Goal: Task Accomplishment & Management: Use online tool/utility

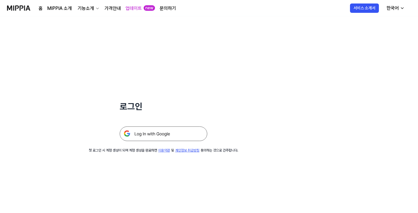
click at [169, 136] on img at bounding box center [164, 134] width 88 height 15
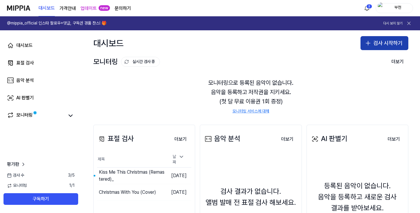
click at [381, 43] on button "검사 시작하기" at bounding box center [385, 43] width 48 height 14
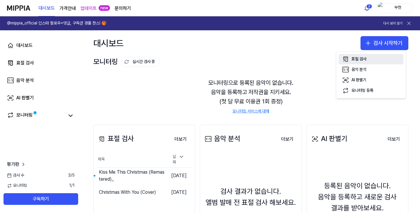
click at [359, 60] on div "표절 검사" at bounding box center [359, 59] width 15 height 6
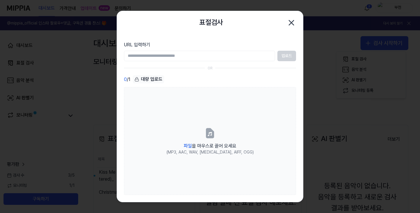
click at [144, 56] on input "URL 입력하기" at bounding box center [199, 56] width 151 height 11
type input "**********"
click at [287, 54] on button "업로드" at bounding box center [287, 56] width 19 height 11
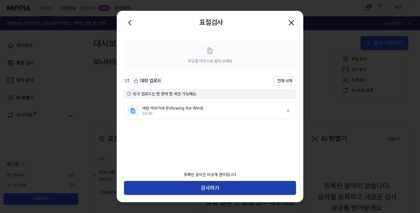
click at [205, 190] on button "검사하기" at bounding box center [210, 188] width 172 height 14
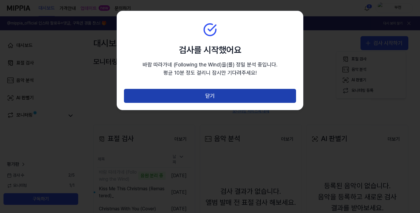
click at [215, 95] on button "닫기" at bounding box center [210, 96] width 172 height 14
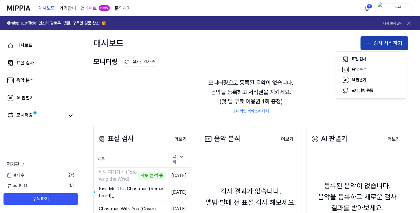
click at [375, 42] on button "검사 시작하기" at bounding box center [385, 43] width 48 height 14
click at [367, 41] on icon "button" at bounding box center [368, 43] width 7 height 7
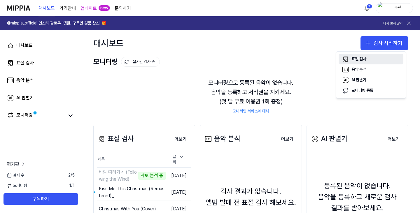
click at [363, 60] on div "표절 검사" at bounding box center [359, 59] width 15 height 6
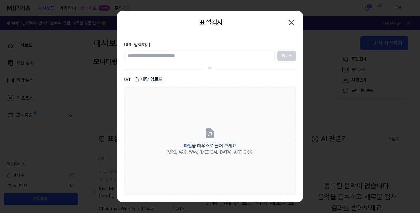
click at [137, 57] on input "URL 입력하기" at bounding box center [199, 56] width 151 height 11
type input "**********"
click at [289, 56] on button "업로드" at bounding box center [287, 56] width 19 height 11
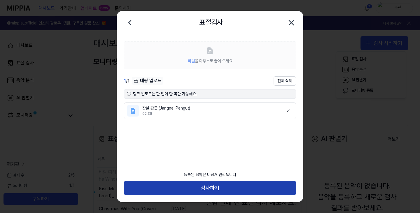
click at [212, 188] on button "검사하기" at bounding box center [210, 188] width 172 height 14
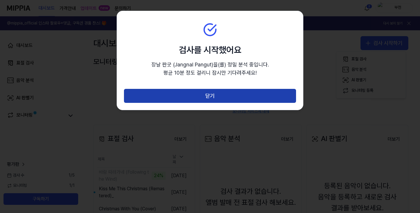
click at [208, 93] on button "닫기" at bounding box center [210, 96] width 172 height 14
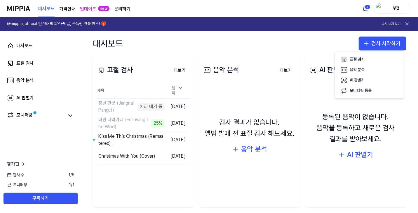
scroll to position [76, 0]
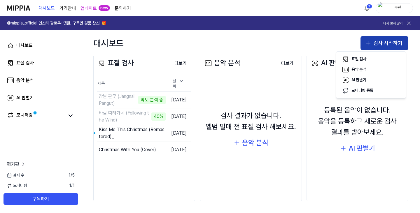
click at [378, 43] on button "검사 시작하기" at bounding box center [385, 43] width 48 height 14
click at [368, 43] on icon "button" at bounding box center [368, 43] width 0 height 4
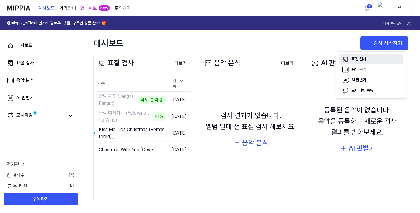
click at [363, 58] on div "표절 검사" at bounding box center [359, 59] width 15 height 6
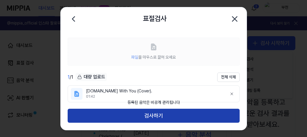
click at [151, 114] on button "검사하기" at bounding box center [154, 116] width 172 height 14
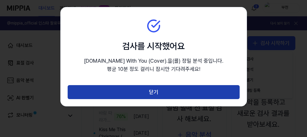
click at [154, 90] on button "닫기" at bounding box center [154, 92] width 172 height 14
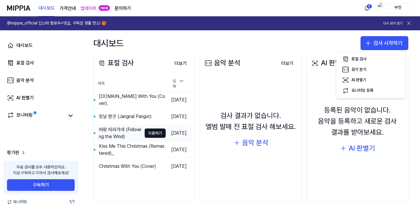
click at [125, 130] on div "바람 따라가네 (Following the Wind)" at bounding box center [120, 133] width 43 height 14
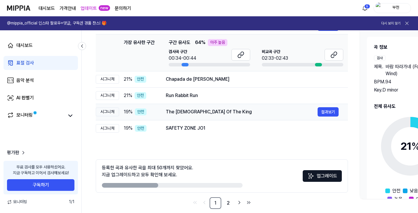
scroll to position [88, 0]
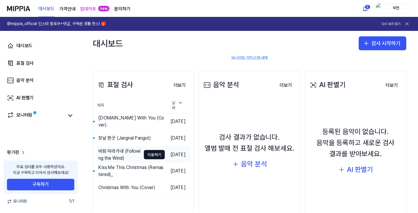
scroll to position [58, 0]
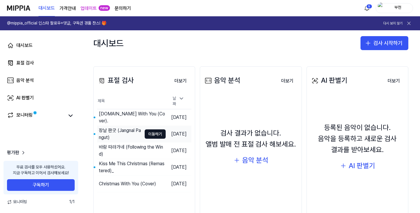
click at [128, 127] on div "장날 판굿 (Jangnal Pangut)" at bounding box center [120, 134] width 43 height 14
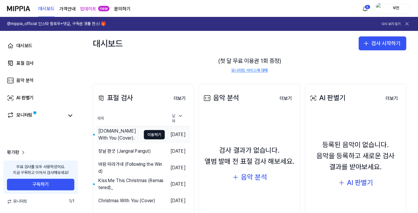
scroll to position [58, 0]
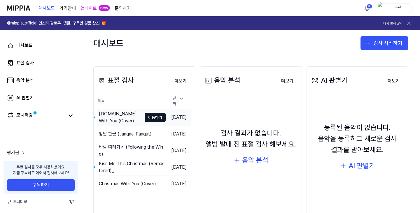
click at [128, 111] on div "[DOMAIN_NAME] With You (Cover)." at bounding box center [120, 118] width 43 height 14
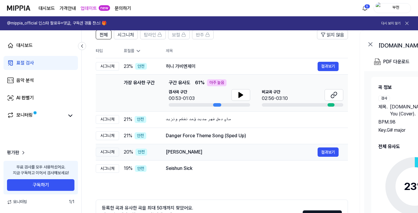
scroll to position [95, 0]
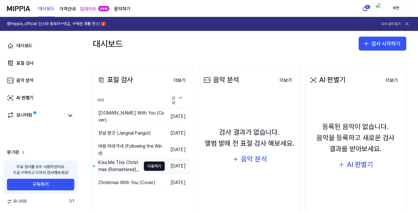
scroll to position [76, 0]
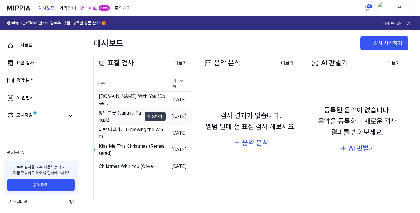
click at [145, 115] on button "이동하기" at bounding box center [155, 116] width 21 height 9
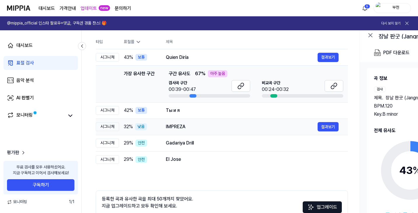
scroll to position [58, 0]
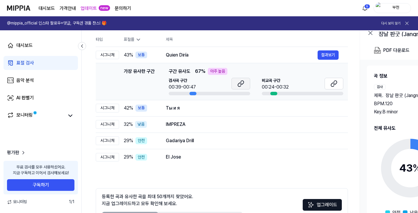
click at [244, 81] on button at bounding box center [240, 84] width 19 height 12
click at [216, 71] on div "아주 높음" at bounding box center [218, 71] width 20 height 7
drag, startPoint x: 124, startPoint y: 69, endPoint x: 181, endPoint y: 93, distance: 62.4
click at [181, 93] on div "가장 유사한 구간 가장 유사한 구간 구간 유사도 67 % 아주 높음 검사곡 구간 00:39-00:47 비교곡 구간 00:24-00:32 결과보기" at bounding box center [221, 81] width 243 height 27
click at [329, 107] on button "결과보기" at bounding box center [327, 108] width 21 height 9
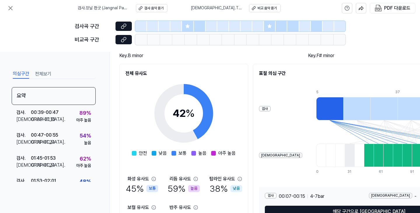
scroll to position [58, 0]
click at [11, 7] on icon at bounding box center [10, 8] width 7 height 7
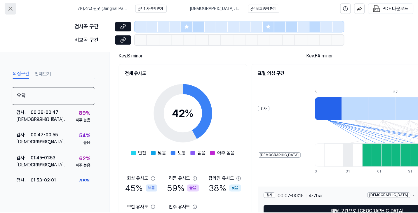
scroll to position [58, 0]
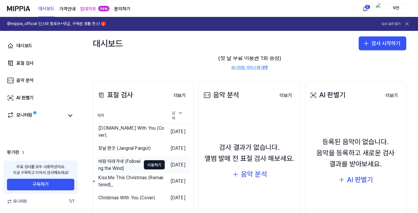
scroll to position [58, 0]
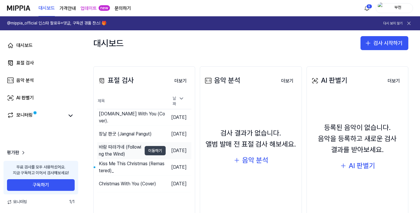
click at [149, 148] on button "이동하기" at bounding box center [155, 150] width 21 height 9
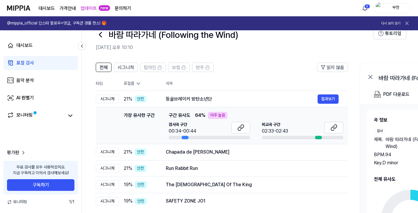
scroll to position [29, 0]
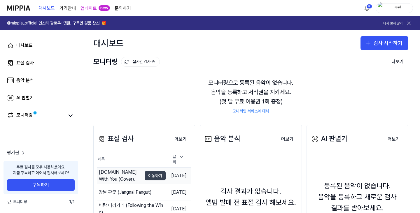
click at [146, 173] on button "이동하기" at bounding box center [155, 175] width 21 height 9
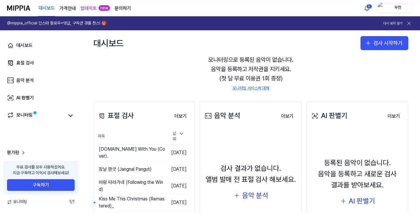
scroll to position [76, 0]
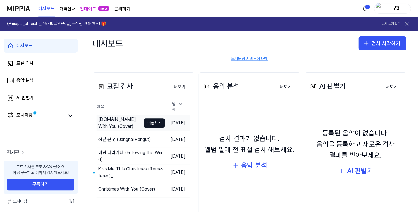
scroll to position [58, 0]
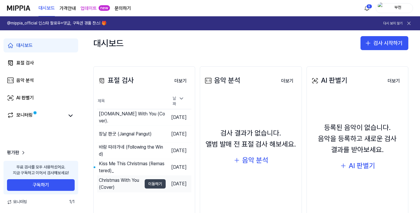
click at [146, 182] on button "이동하기" at bounding box center [155, 183] width 21 height 9
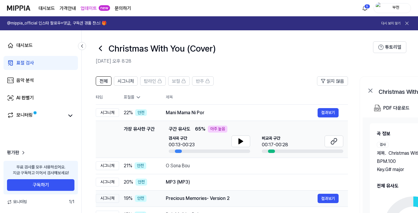
scroll to position [58, 0]
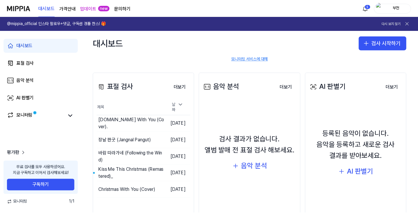
scroll to position [76, 0]
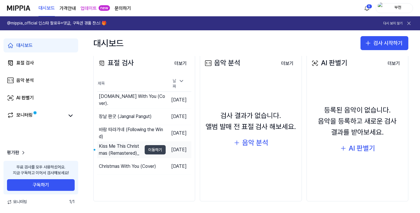
click at [145, 147] on button "이동하기" at bounding box center [155, 149] width 21 height 9
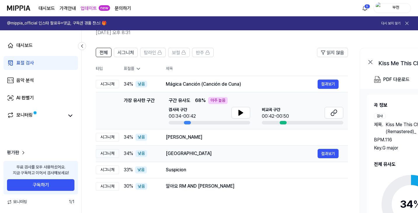
scroll to position [29, 0]
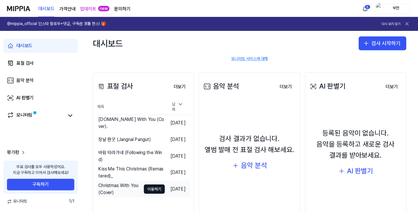
scroll to position [58, 0]
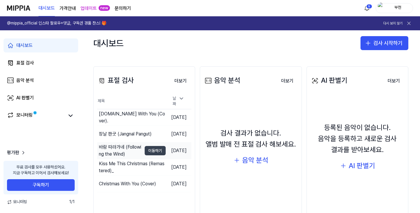
click at [145, 148] on button "이동하기" at bounding box center [155, 150] width 21 height 9
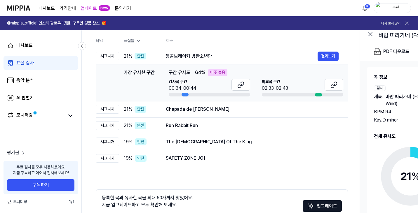
scroll to position [58, 0]
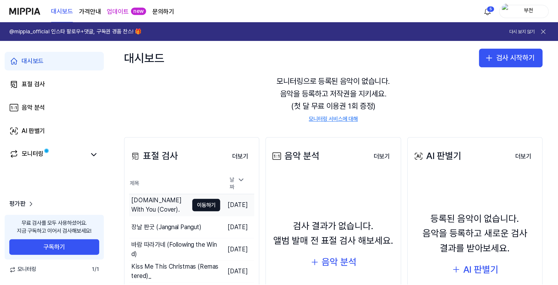
scroll to position [29, 0]
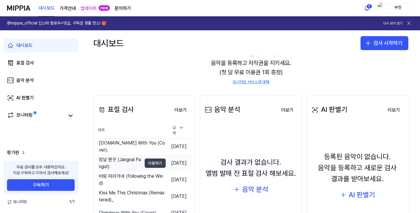
click at [145, 161] on button "이동하기" at bounding box center [155, 163] width 21 height 9
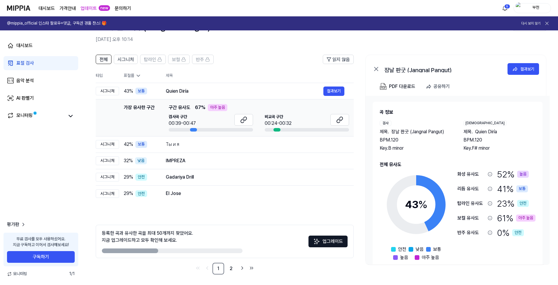
scroll to position [24, 0]
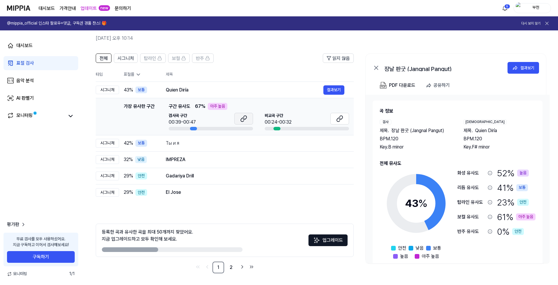
click at [249, 118] on button at bounding box center [243, 119] width 19 height 12
drag, startPoint x: 192, startPoint y: 90, endPoint x: 167, endPoint y: 90, distance: 24.2
click at [167, 90] on div "Quien Diría" at bounding box center [245, 89] width 158 height 7
drag, startPoint x: 168, startPoint y: 91, endPoint x: 200, endPoint y: 89, distance: 31.9
click at [200, 89] on div "Quien Diría" at bounding box center [245, 89] width 158 height 7
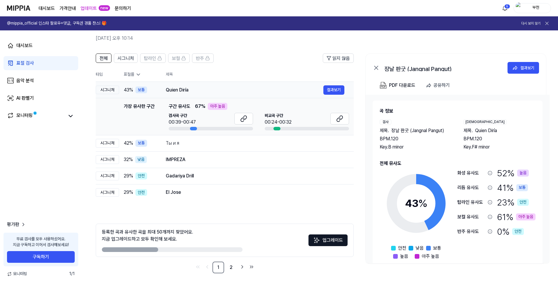
drag, startPoint x: 164, startPoint y: 89, endPoint x: 200, endPoint y: 87, distance: 36.5
click at [200, 87] on td "Quien Diría 결과보기" at bounding box center [254, 90] width 197 height 16
click at [330, 89] on button "결과보기" at bounding box center [333, 89] width 21 height 9
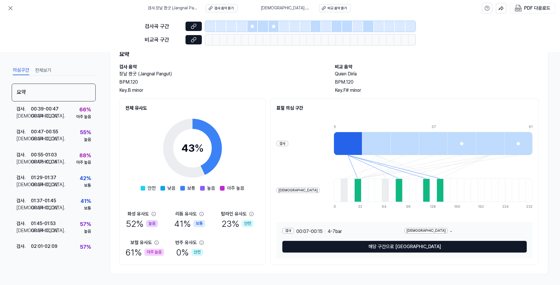
scroll to position [25, 0]
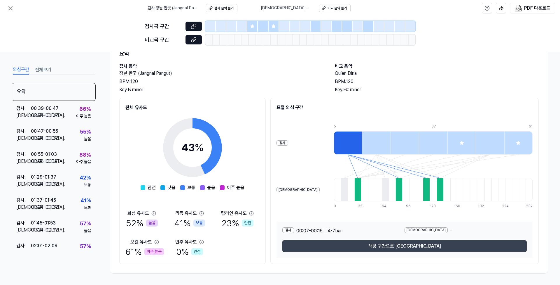
click at [397, 213] on button "해당 구간으로 [GEOGRAPHIC_DATA]" at bounding box center [404, 246] width 245 height 12
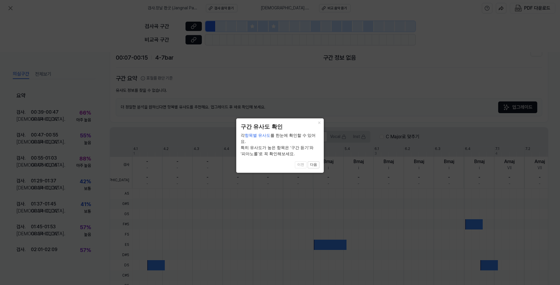
scroll to position [103, 0]
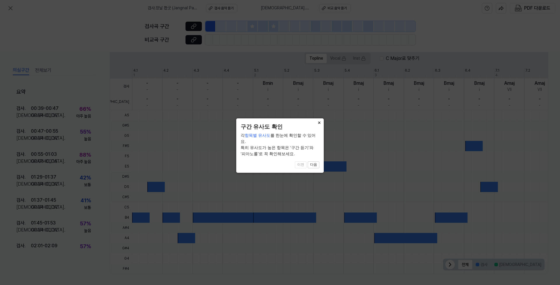
click at [318, 121] on button "×" at bounding box center [319, 122] width 9 height 8
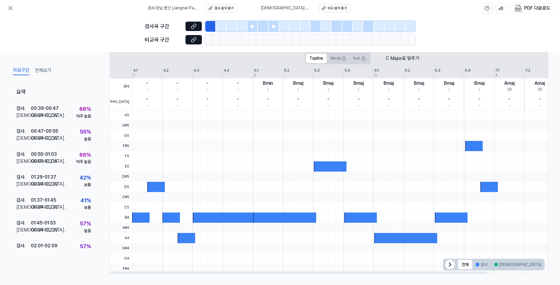
click at [328, 159] on div at bounding box center [328, 191] width 0 height 163
click at [329, 164] on div at bounding box center [330, 166] width 33 height 10
click at [13, 9] on icon at bounding box center [10, 8] width 7 height 7
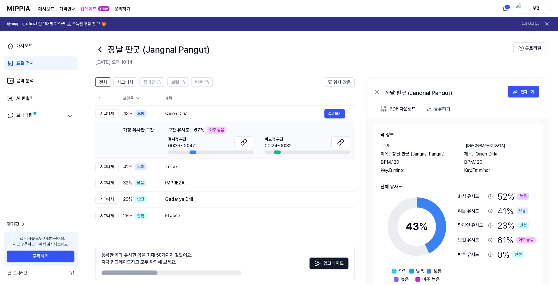
scroll to position [24, 0]
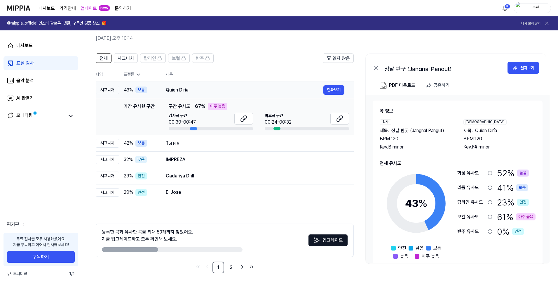
click at [174, 87] on div "Quien Diría" at bounding box center [245, 89] width 158 height 7
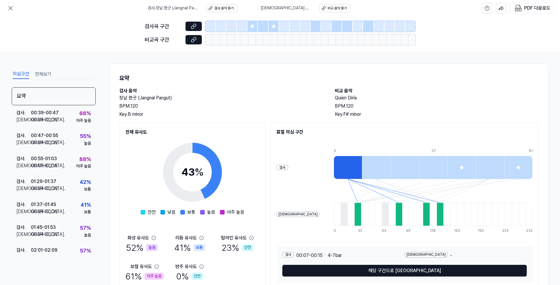
click at [176, 87] on div "요약 검사 음악 장날 판굿 ([PERSON_NAME]) BPM. 120 Key. B minor 비교 음악 Quien Diría BPM. 120…" at bounding box center [329, 181] width 439 height 234
click at [11, 4] on button at bounding box center [11, 8] width 12 height 12
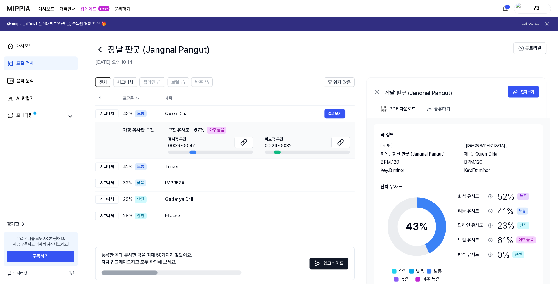
scroll to position [24, 0]
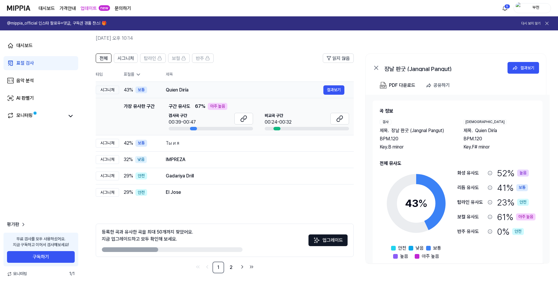
drag, startPoint x: 190, startPoint y: 89, endPoint x: 166, endPoint y: 88, distance: 24.0
click at [166, 88] on div "Quien Diría" at bounding box center [245, 89] width 158 height 7
drag, startPoint x: 166, startPoint y: 87, endPoint x: 186, endPoint y: 85, distance: 20.6
click at [186, 85] on td "Quien Diría 결과보기" at bounding box center [254, 90] width 197 height 16
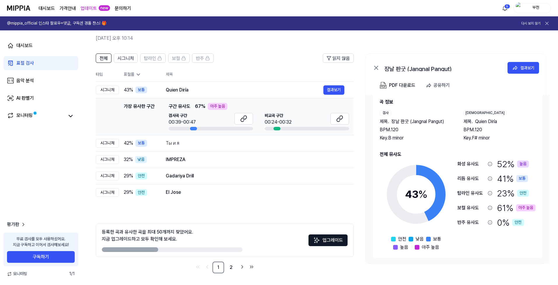
scroll to position [9, 0]
click at [229, 213] on link "2" at bounding box center [231, 267] width 12 height 12
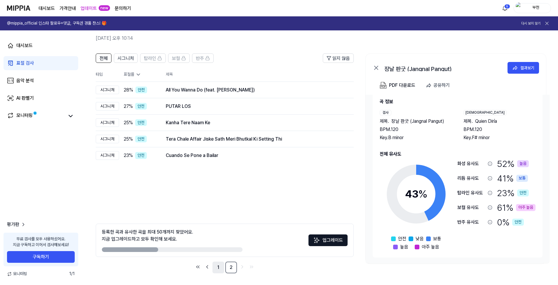
click at [221, 213] on link "1" at bounding box center [218, 267] width 12 height 12
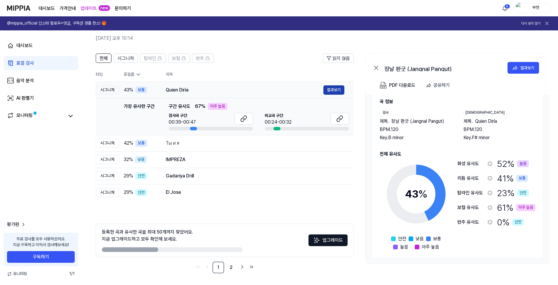
click at [330, 87] on button "결과보기" at bounding box center [333, 89] width 21 height 9
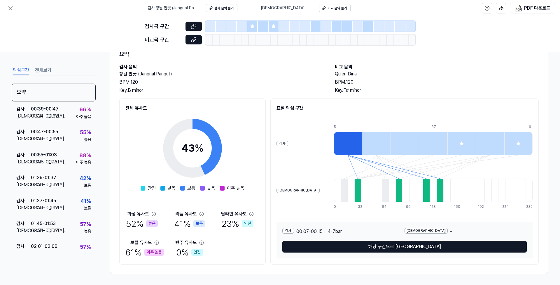
scroll to position [25, 0]
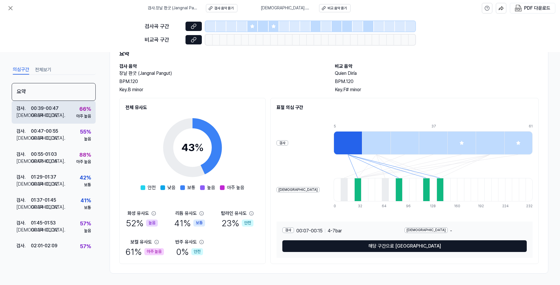
click at [56, 113] on div "00:24 - 00:32" at bounding box center [44, 115] width 27 height 7
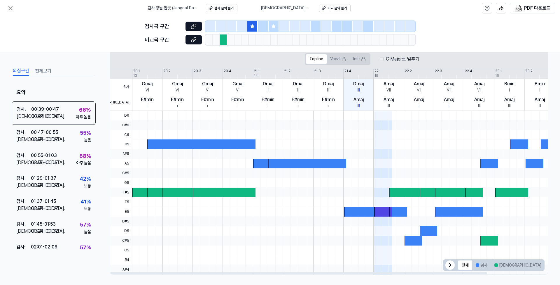
scroll to position [115, 0]
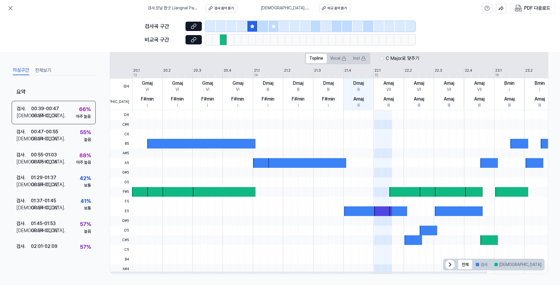
click at [209, 189] on div at bounding box center [224, 192] width 63 height 10
click at [289, 160] on div at bounding box center [307, 163] width 78 height 10
click at [215, 129] on div at bounding box center [373, 134] width 482 height 10
click at [336, 56] on button "Vocal" at bounding box center [338, 58] width 23 height 9
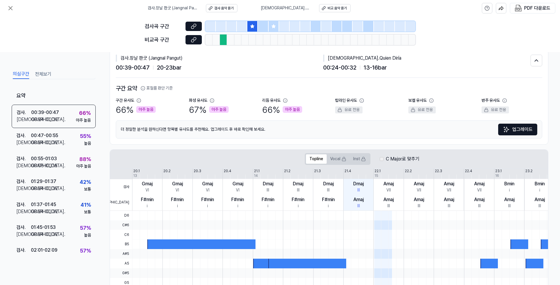
scroll to position [0, 0]
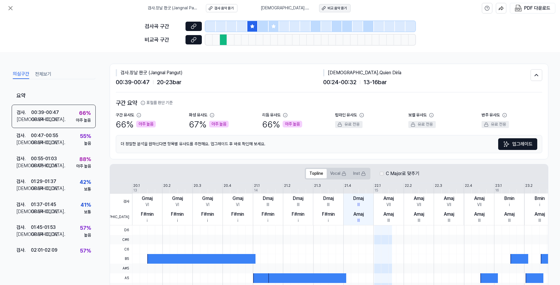
click at [331, 9] on div "비교 음악 듣기" at bounding box center [337, 8] width 19 height 5
